Goal: Transaction & Acquisition: Purchase product/service

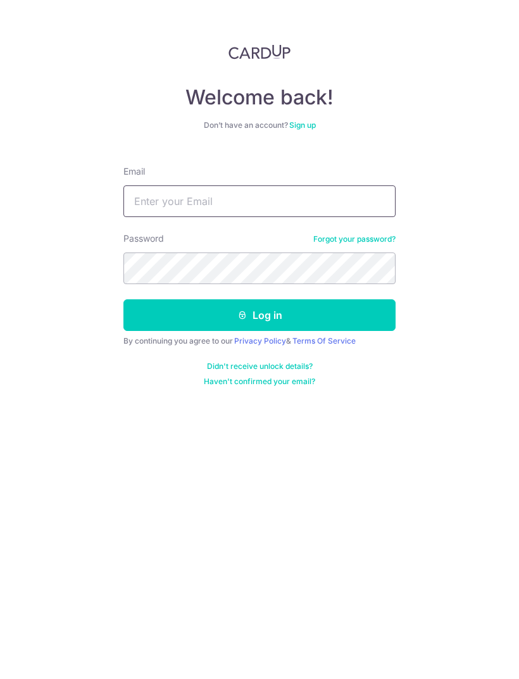
click at [225, 201] on input "Email" at bounding box center [259, 201] width 272 height 32
type input "Joeyjoneo@gmail.com"
click at [292, 308] on button "Log in" at bounding box center [259, 315] width 272 height 32
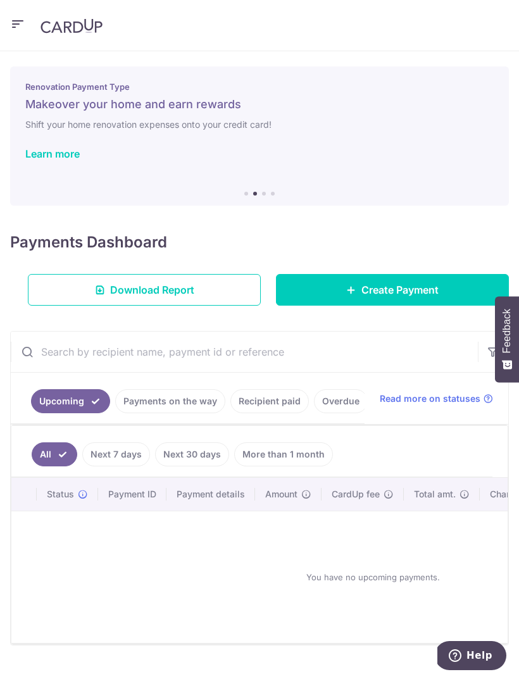
click at [439, 392] on span "Read more on statuses" at bounding box center [430, 398] width 101 height 13
click at [161, 289] on span "Download Report" at bounding box center [152, 289] width 84 height 15
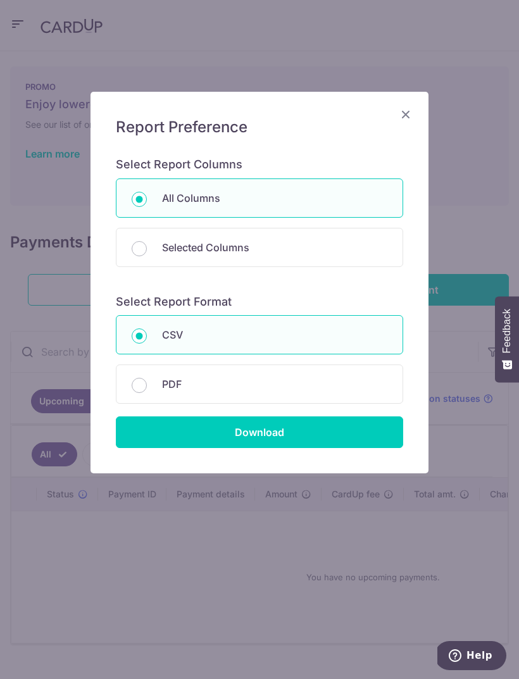
click at [142, 385] on input "PDF" at bounding box center [139, 385] width 15 height 15
radio input "true"
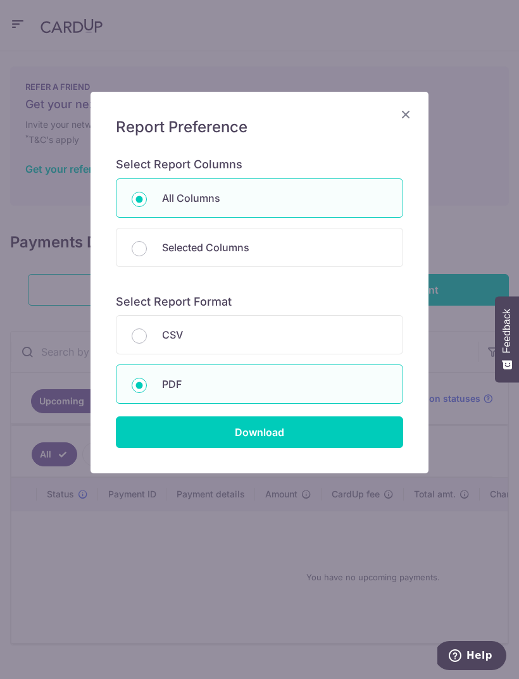
click at [283, 435] on input "Download" at bounding box center [259, 432] width 287 height 32
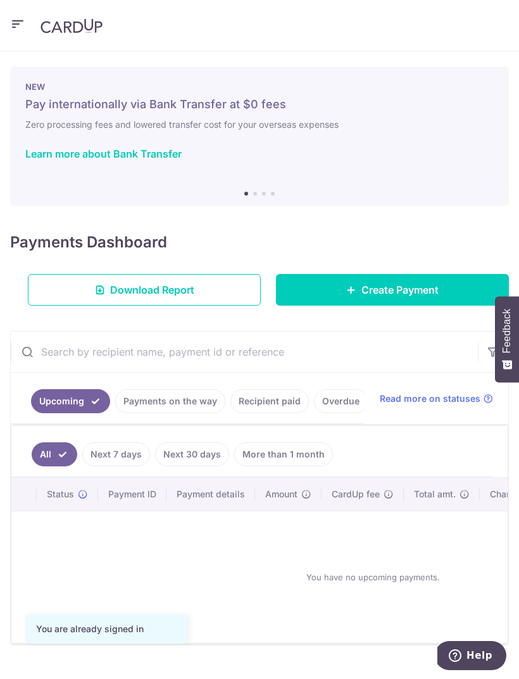
click at [400, 294] on span "Create Payment" at bounding box center [399, 289] width 77 height 15
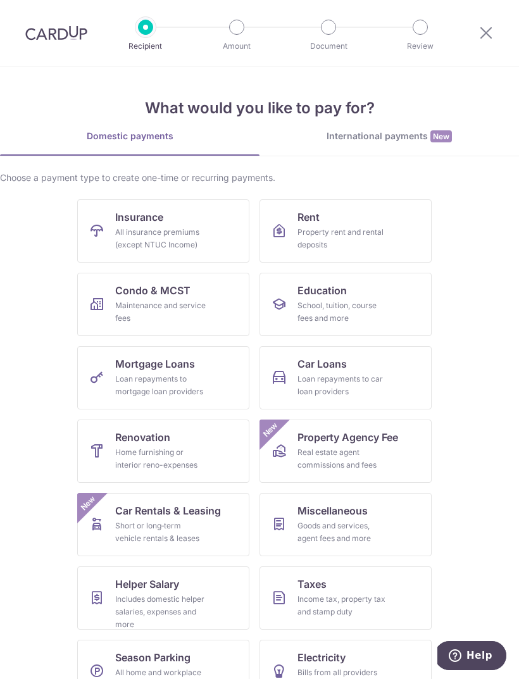
click at [146, 232] on div "All insurance premiums (except NTUC Income)" at bounding box center [160, 238] width 91 height 25
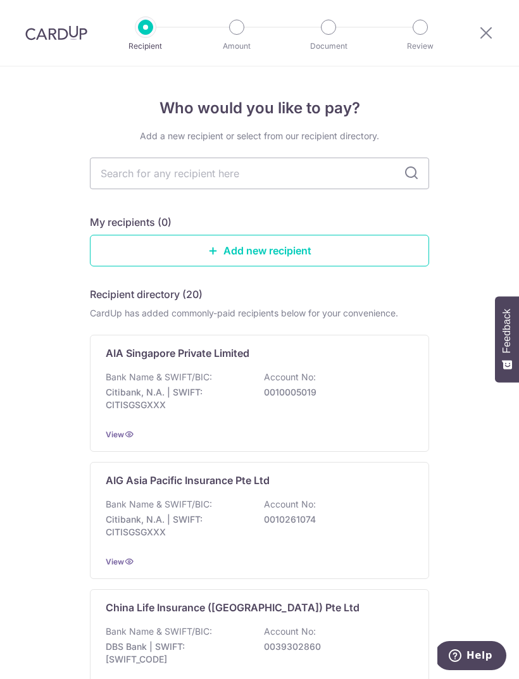
click at [380, 170] on input "text" at bounding box center [259, 174] width 339 height 32
type input "Pr"
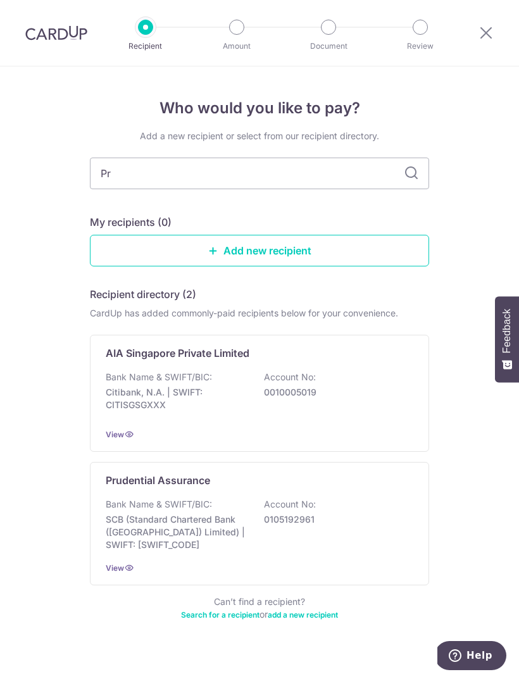
click at [195, 511] on div "Bank Name & SWIFT/BIC: SCB (Standard Chartered Bank (Singapore) Limited) | SWIF…" at bounding box center [259, 524] width 307 height 53
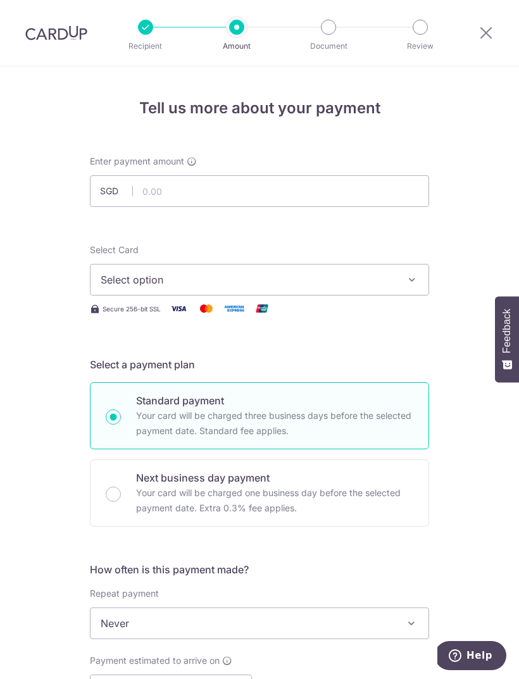
click at [177, 283] on span "Select option" at bounding box center [248, 279] width 295 height 15
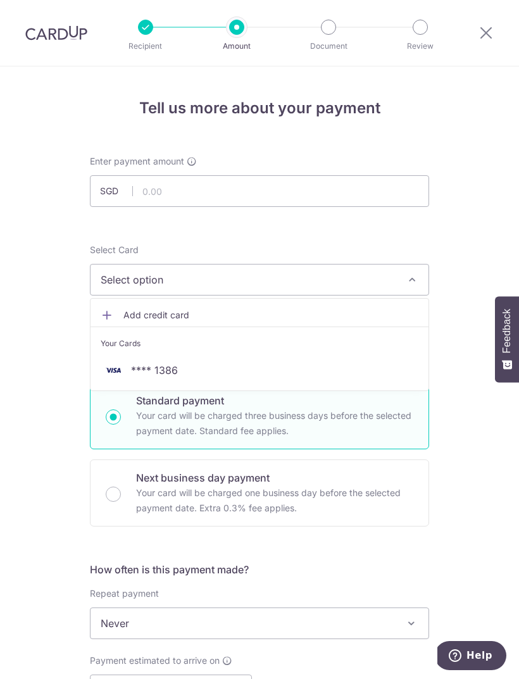
click at [235, 181] on div at bounding box center [259, 339] width 519 height 679
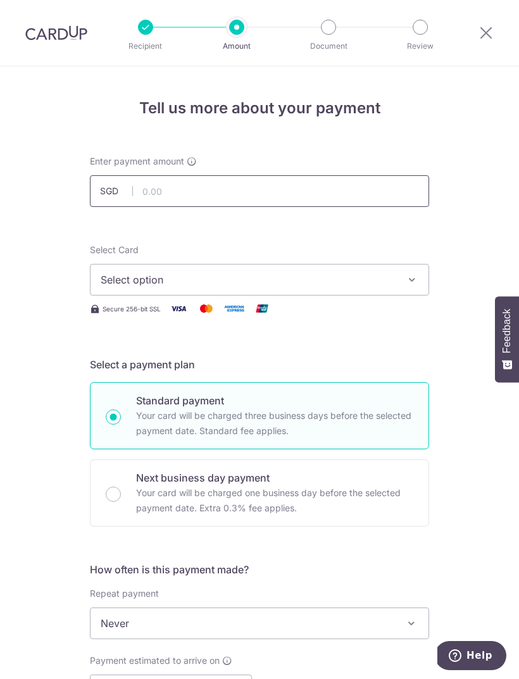
click at [216, 190] on input "text" at bounding box center [259, 191] width 339 height 32
click at [242, 278] on span "Select option" at bounding box center [248, 279] width 295 height 15
type input "2,500.00"
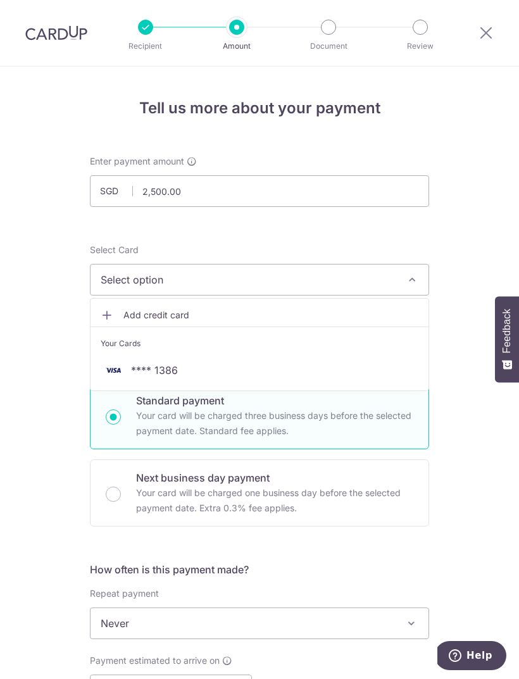
click at [165, 365] on span "**** 1386" at bounding box center [154, 370] width 47 height 15
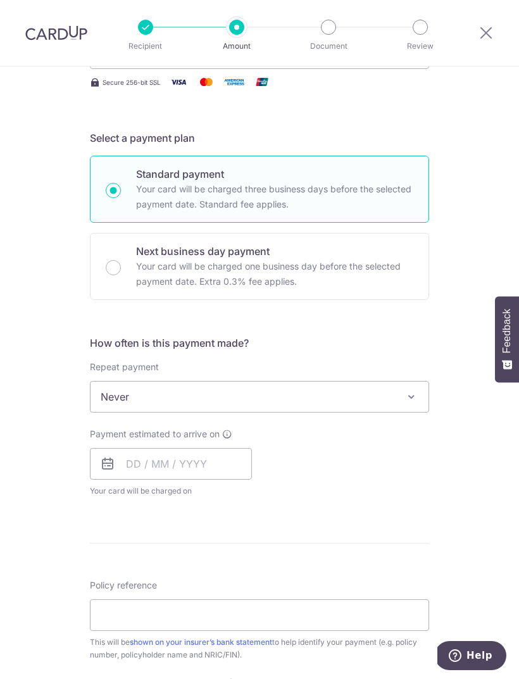
scroll to position [228, 0]
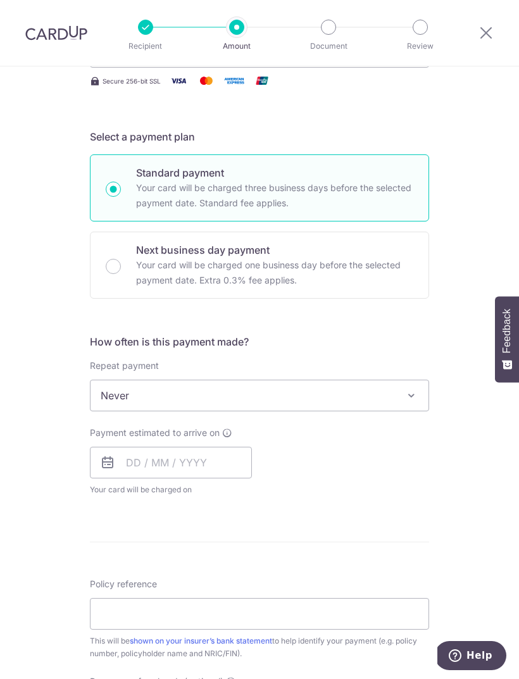
click at [294, 394] on span "Never" at bounding box center [259, 395] width 338 height 30
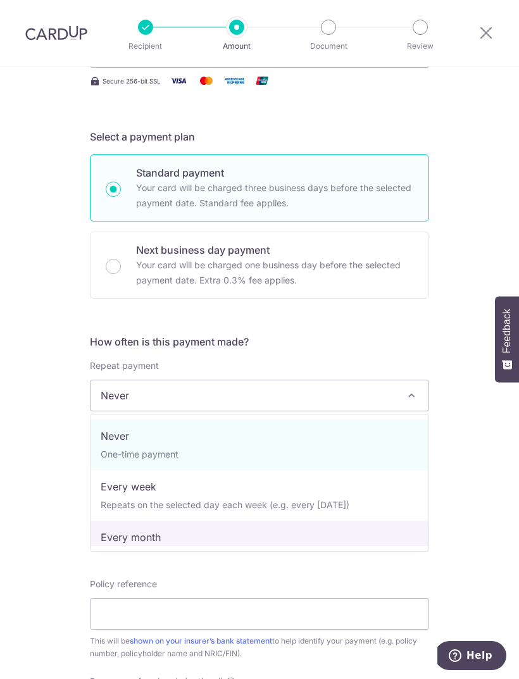
select select "3"
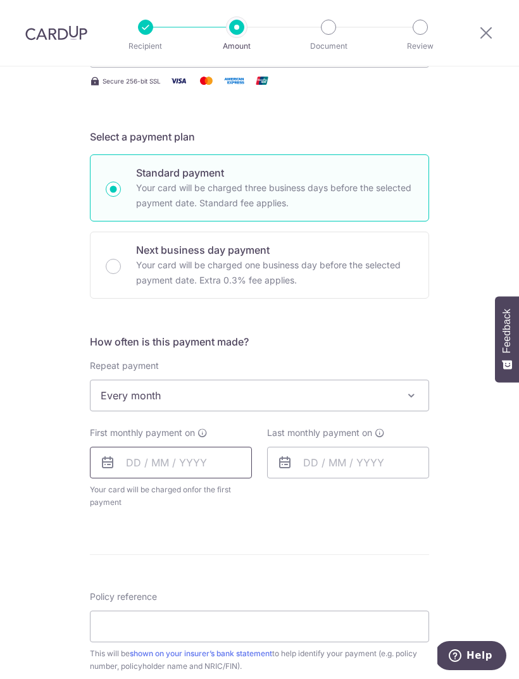
click at [168, 468] on input "text" at bounding box center [171, 463] width 162 height 32
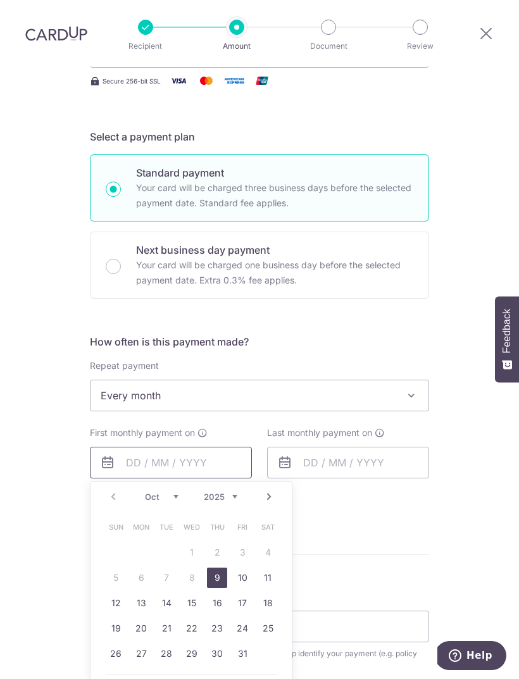
scroll to position [283, 0]
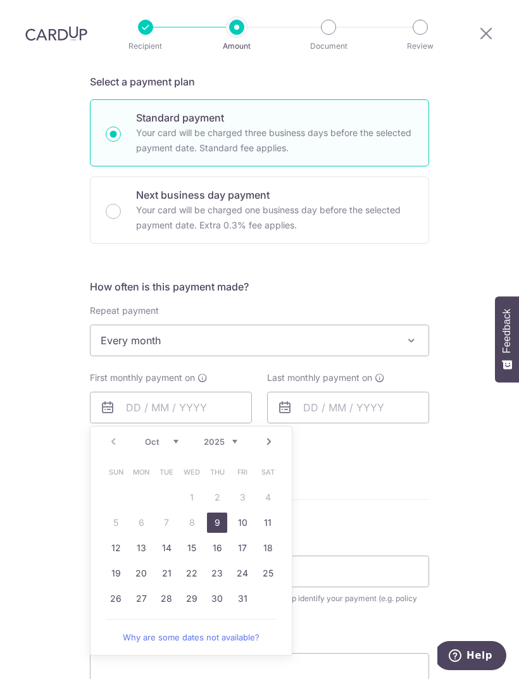
click at [214, 538] on link "16" at bounding box center [217, 548] width 20 height 20
type input "[DATE]"
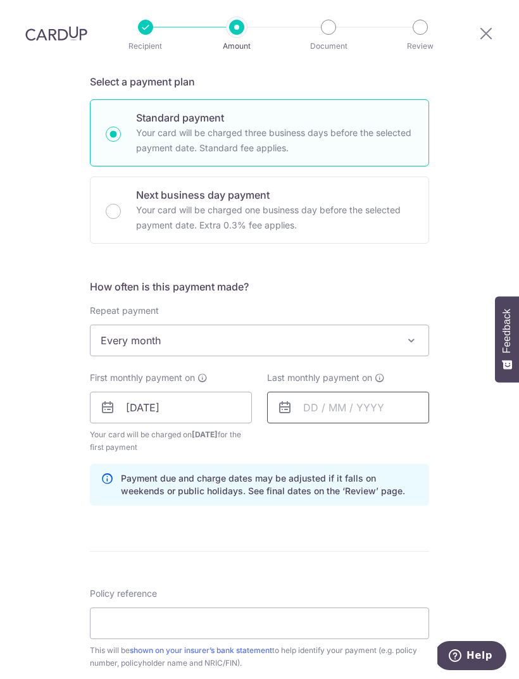
click at [360, 392] on input "text" at bounding box center [348, 408] width 162 height 32
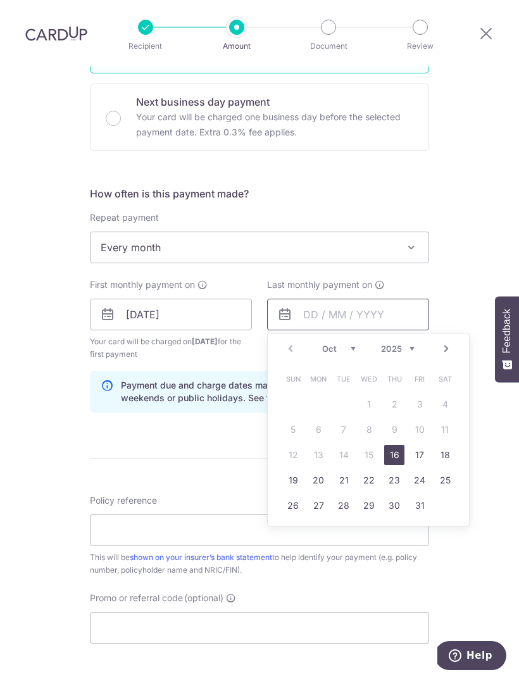
scroll to position [378, 0]
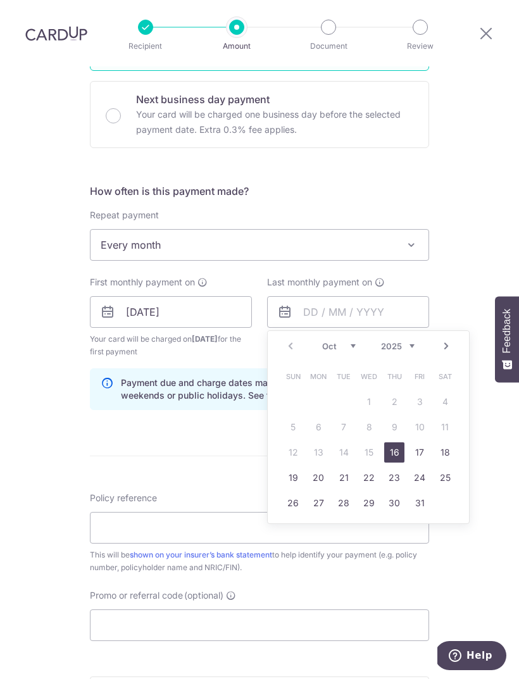
click at [410, 341] on select "2025 2026 2027 2028 2029 2030 2031 2032 2033 2034 2035" at bounding box center [398, 346] width 34 height 10
click at [339, 341] on select "Jan Feb Mar Apr May Jun Jul Aug Sep Oct Nov Dec" at bounding box center [339, 346] width 34 height 10
click at [418, 442] on link "16" at bounding box center [419, 452] width 20 height 20
type input "[DATE]"
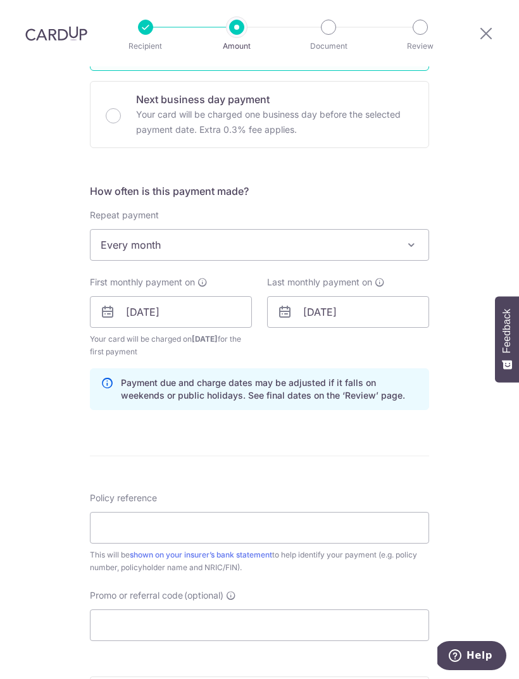
click at [344, 444] on form "Enter payment amount SGD 2,500.00 2500.00 Select Card **** 1386 Add credit card…" at bounding box center [259, 310] width 339 height 1067
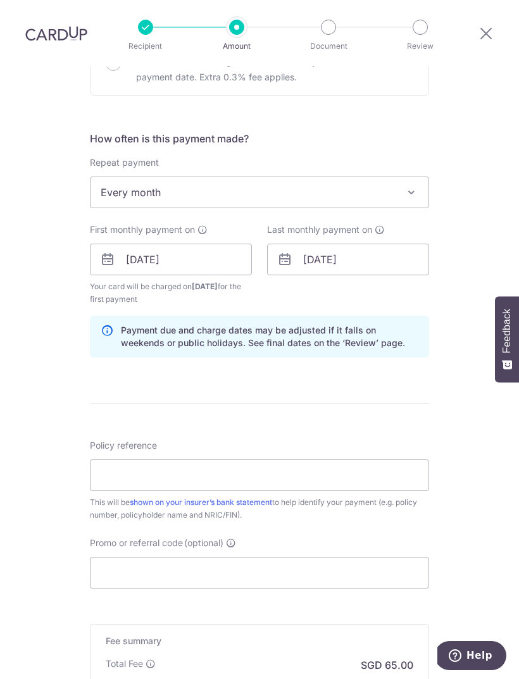
scroll to position [433, 0]
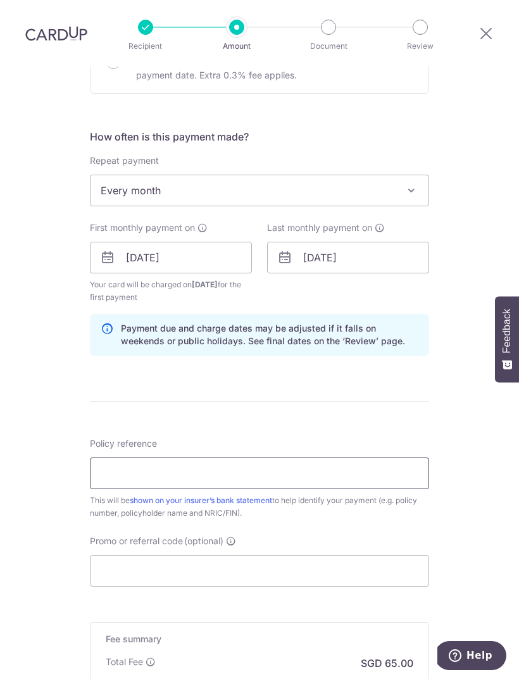
click at [237, 457] on input "Policy reference" at bounding box center [259, 473] width 339 height 32
click at [167, 457] on input "Policy reference" at bounding box center [259, 473] width 339 height 32
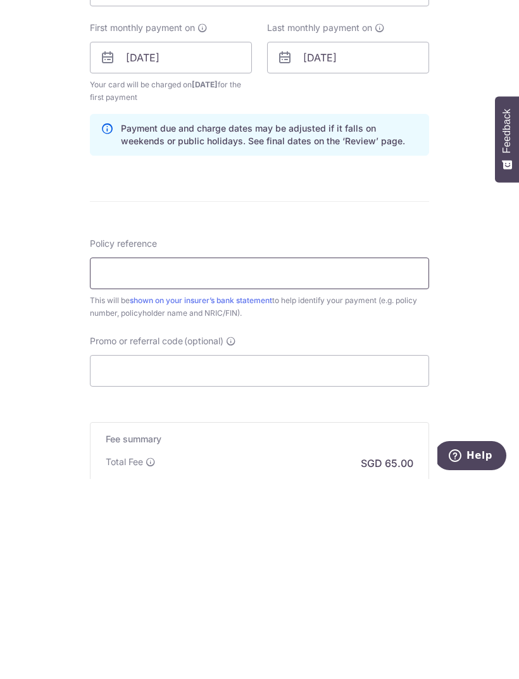
click at [139, 457] on input "Policy reference" at bounding box center [259, 473] width 339 height 32
paste input "85392559"
type input "85392559"
click at [275, 555] on input "Promo or referral code (optional)" at bounding box center [259, 571] width 339 height 32
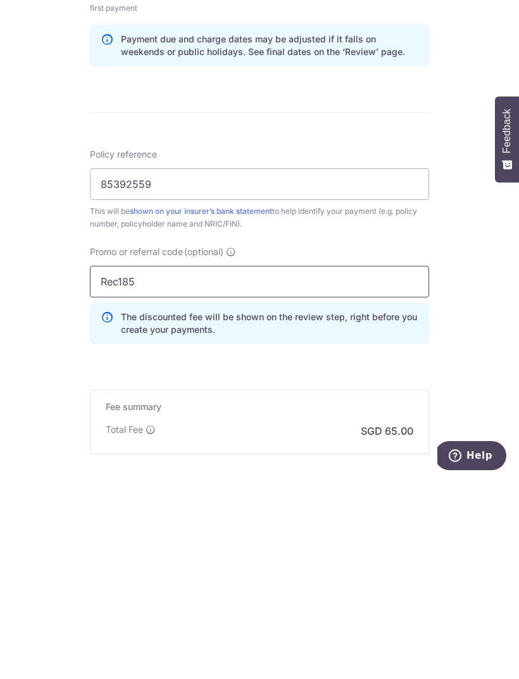
scroll to position [523, 0]
type input "Rec185"
click at [439, 338] on div "Tell us more about your payment Enter payment amount SGD 2,500.00 2500.00 Selec…" at bounding box center [259, 180] width 519 height 1272
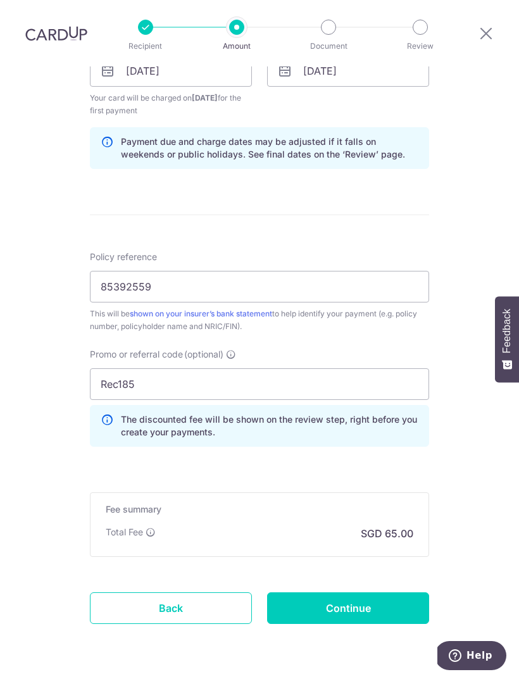
scroll to position [619, 0]
click at [354, 593] on input "Continue" at bounding box center [348, 609] width 162 height 32
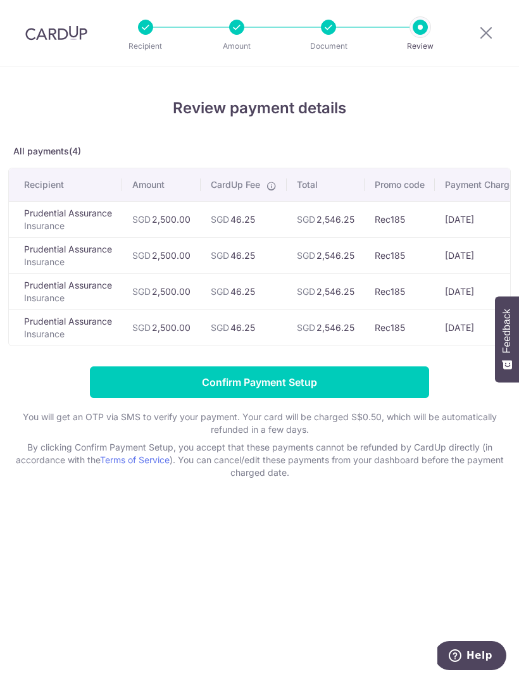
click at [302, 380] on input "Confirm Payment Setup" at bounding box center [259, 382] width 339 height 32
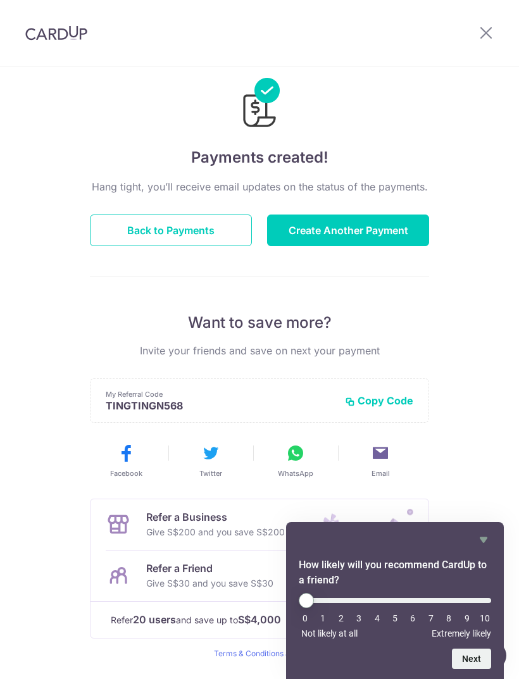
scroll to position [28, 0]
click at [485, 34] on icon at bounding box center [485, 33] width 15 height 16
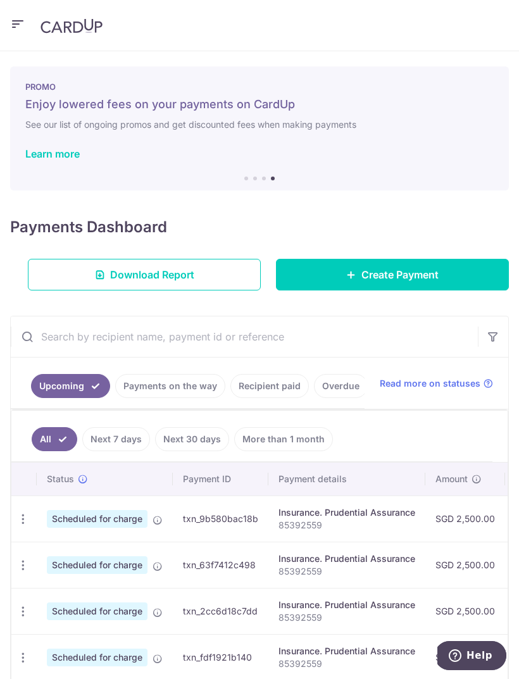
click at [58, 166] on div "PROMO Enjoy lowered fees on your payments on CardUp See our list of ongoing pro…" at bounding box center [259, 128] width 499 height 124
click at [64, 156] on link "Learn more" at bounding box center [52, 153] width 54 height 13
